Goal: Information Seeking & Learning: Learn about a topic

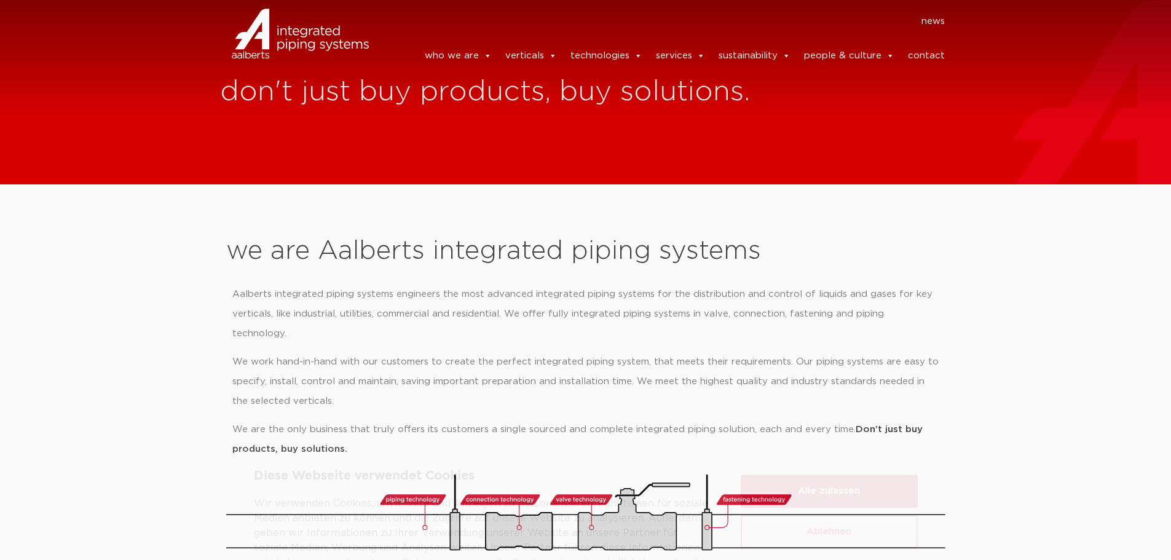
click at [829, 438] on button "Alle zulassen" at bounding box center [829, 436] width 177 height 33
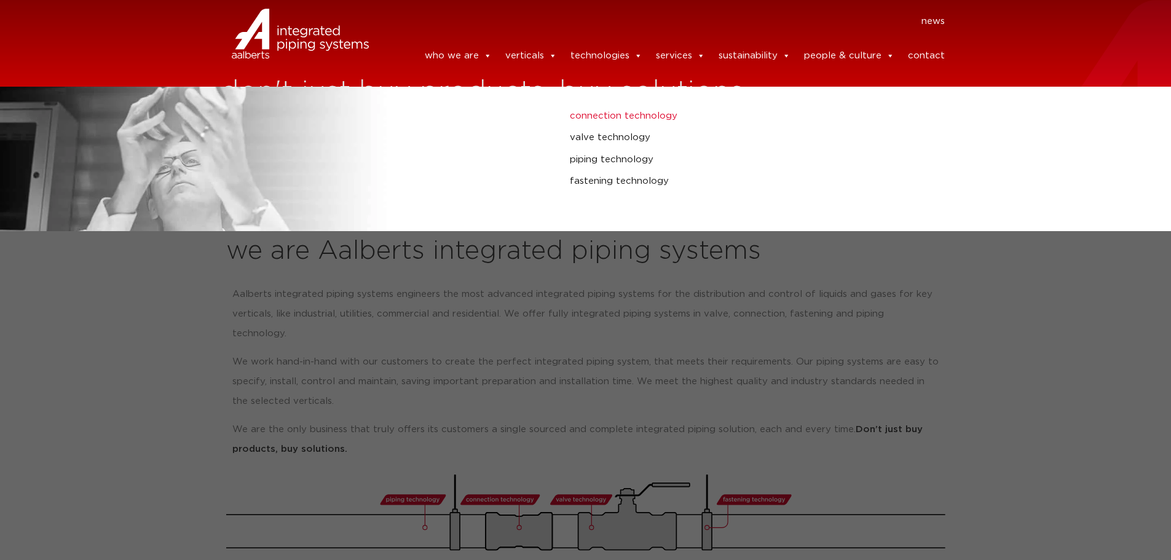
click at [608, 108] on link "connection technology" at bounding box center [789, 116] width 439 height 16
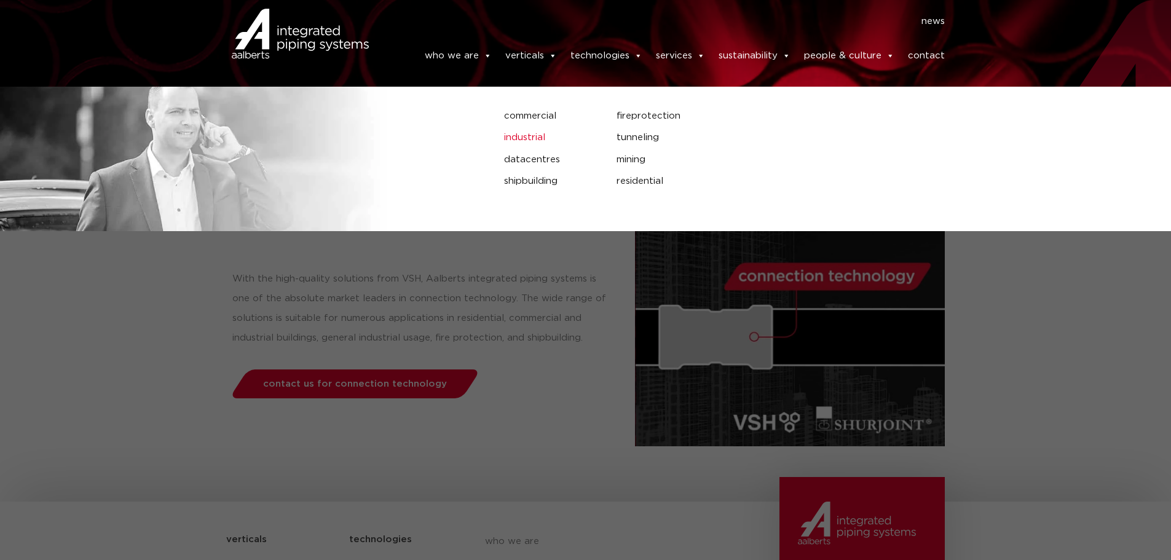
click at [524, 130] on link "industrial" at bounding box center [551, 138] width 94 height 16
